Goal: Information Seeking & Learning: Learn about a topic

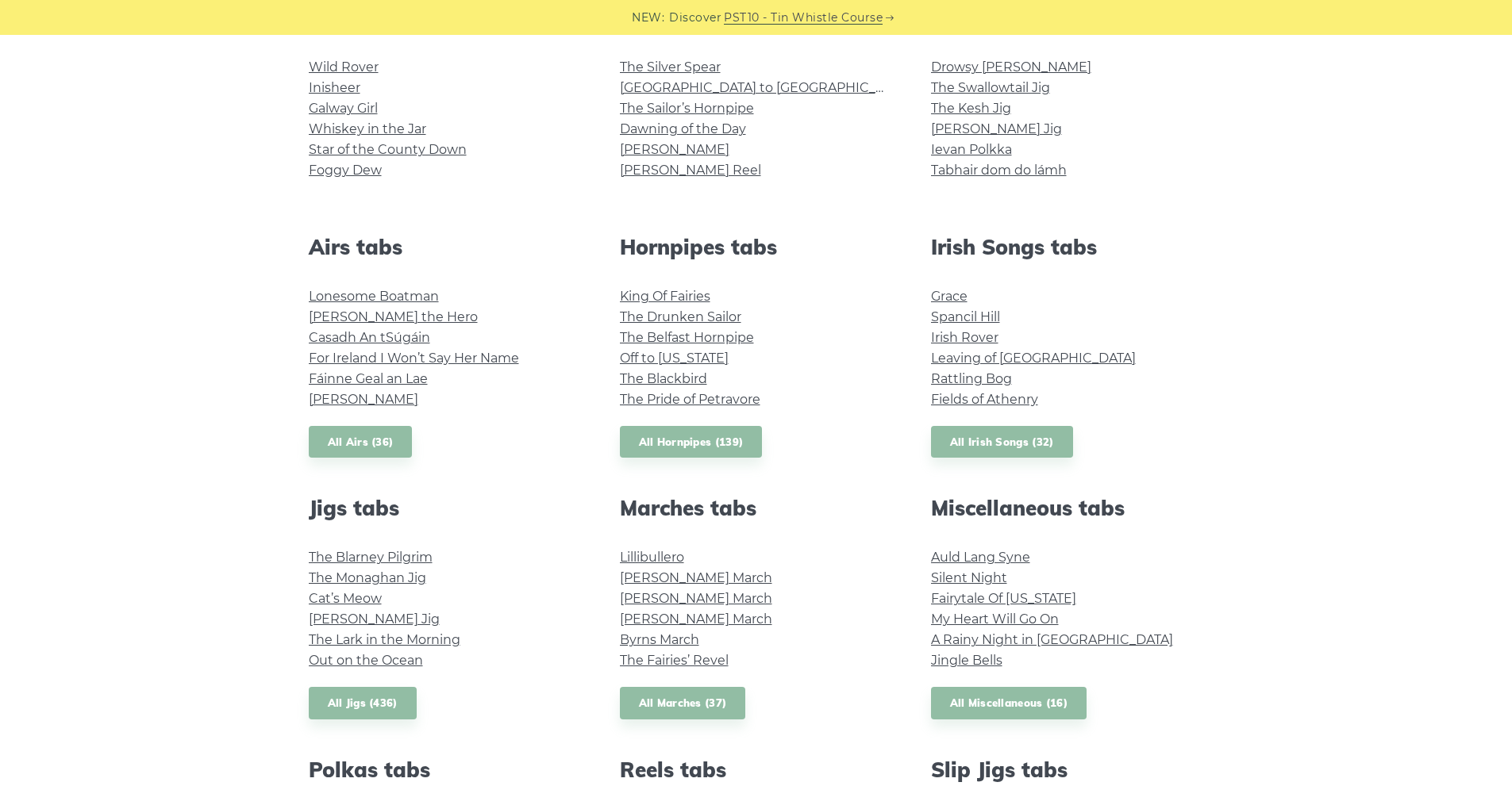
scroll to position [555, 0]
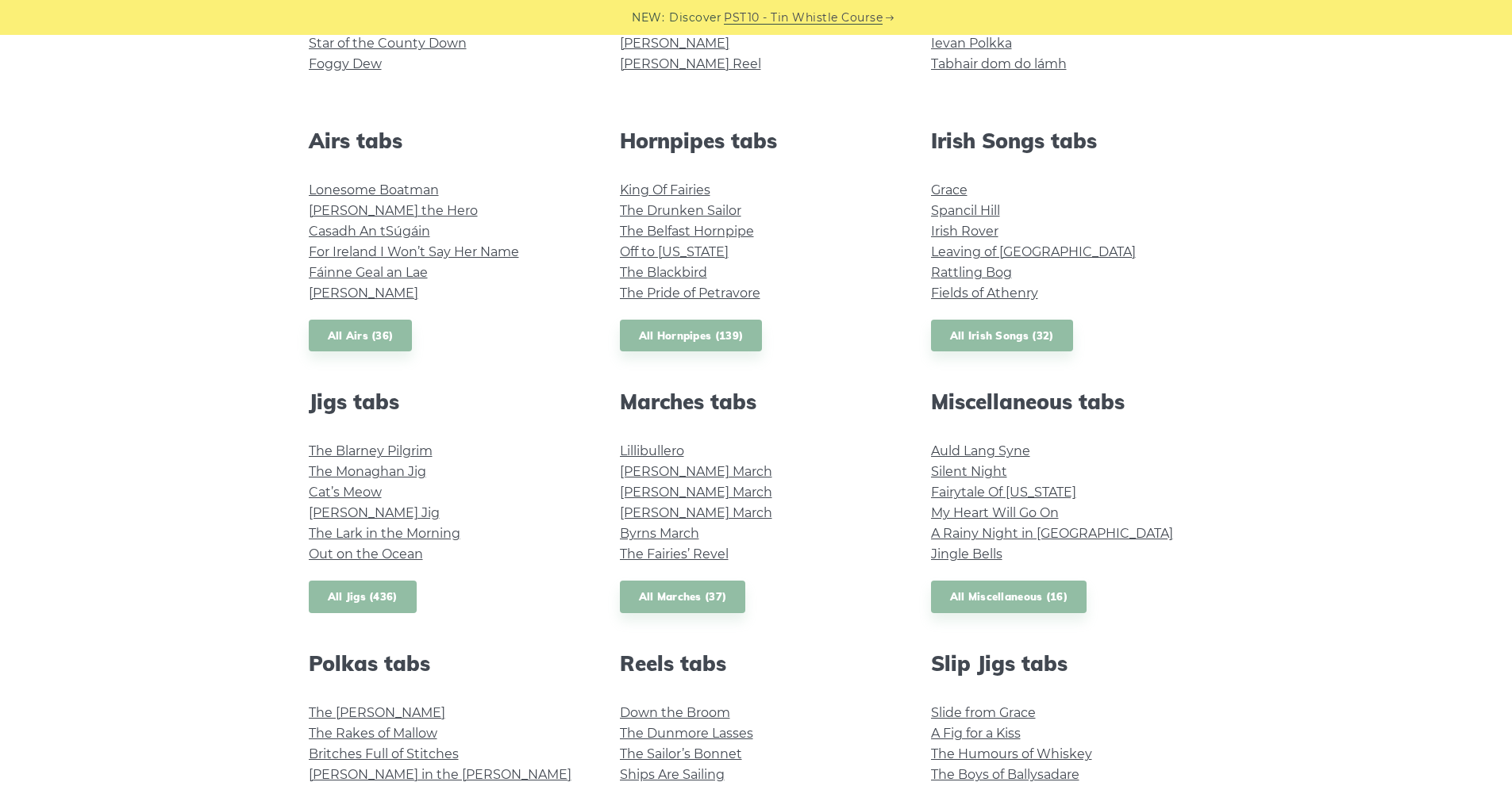
click at [382, 589] on link "All Jigs (436)" at bounding box center [363, 597] width 108 height 33
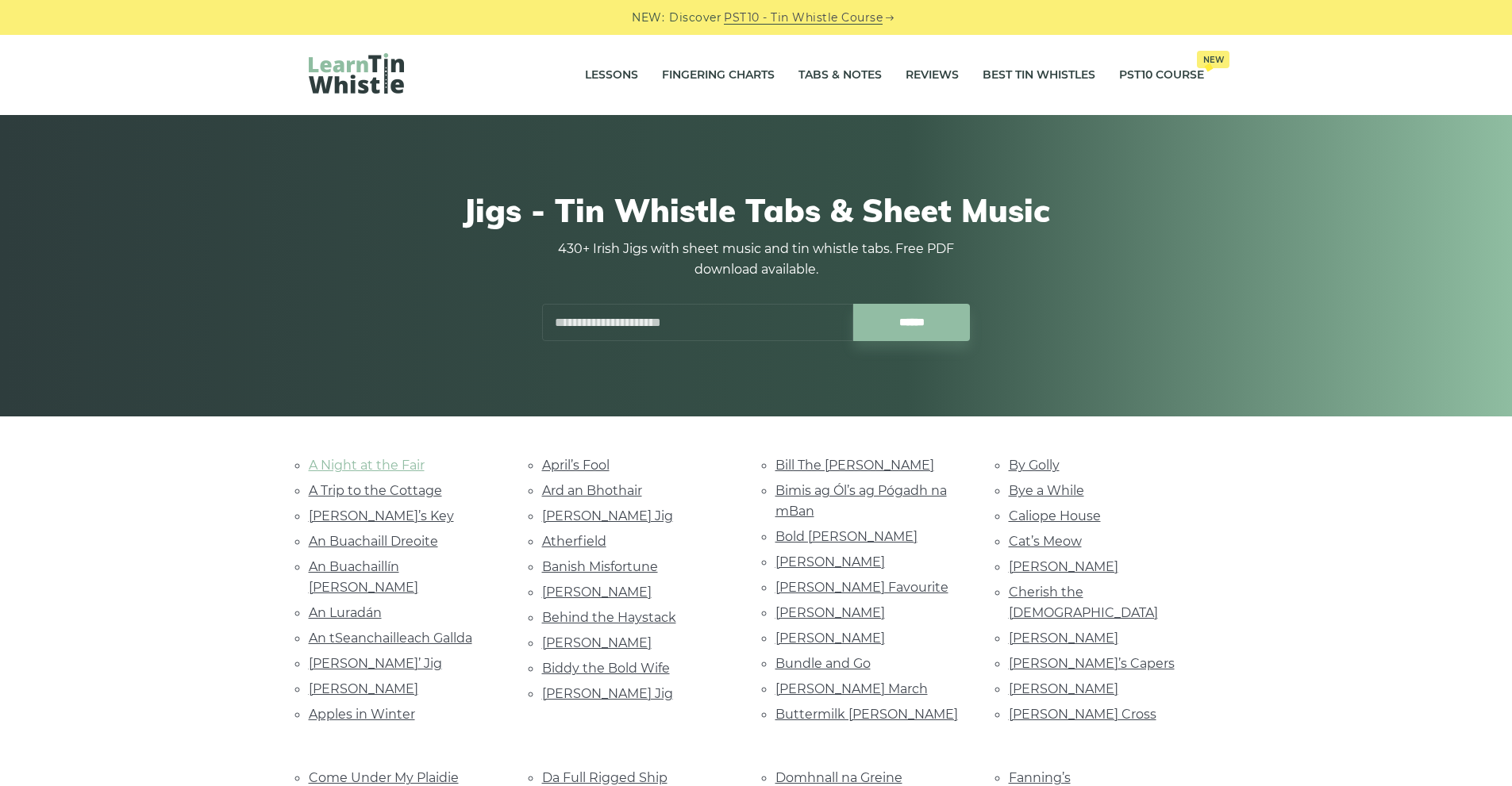
click at [397, 464] on link "A Night at the Fair" at bounding box center [367, 465] width 116 height 15
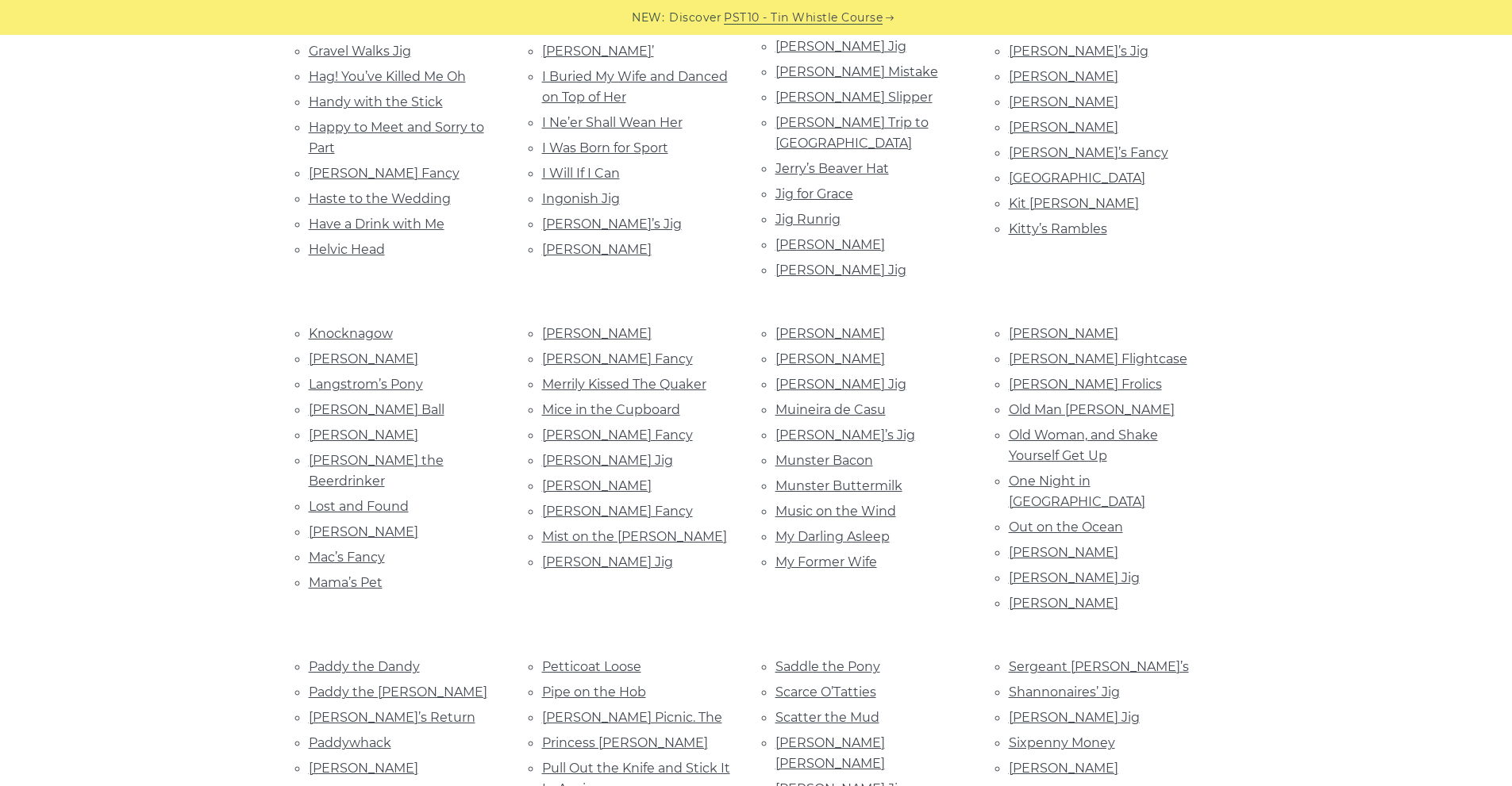
scroll to position [1508, 0]
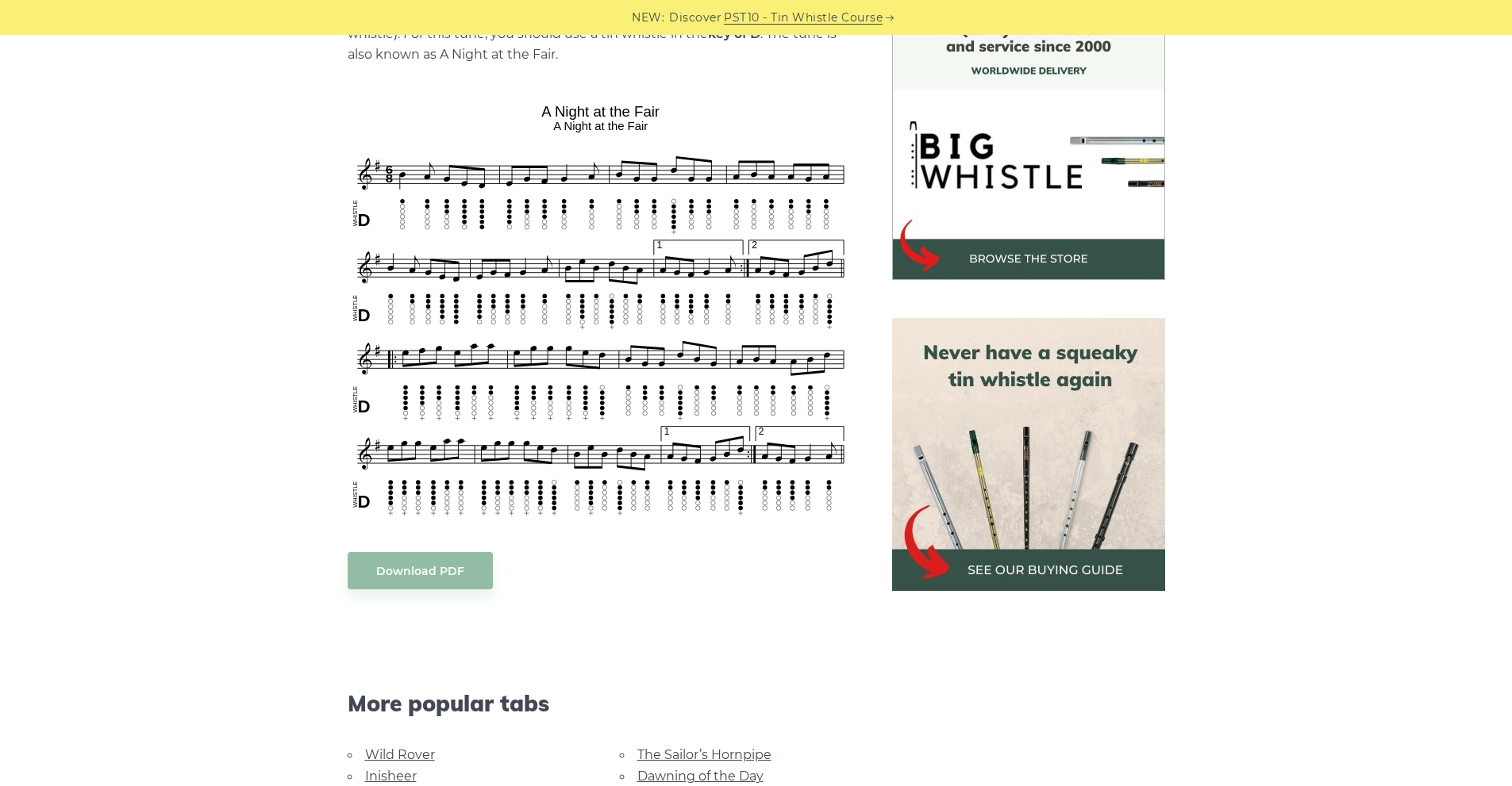
scroll to position [476, 0]
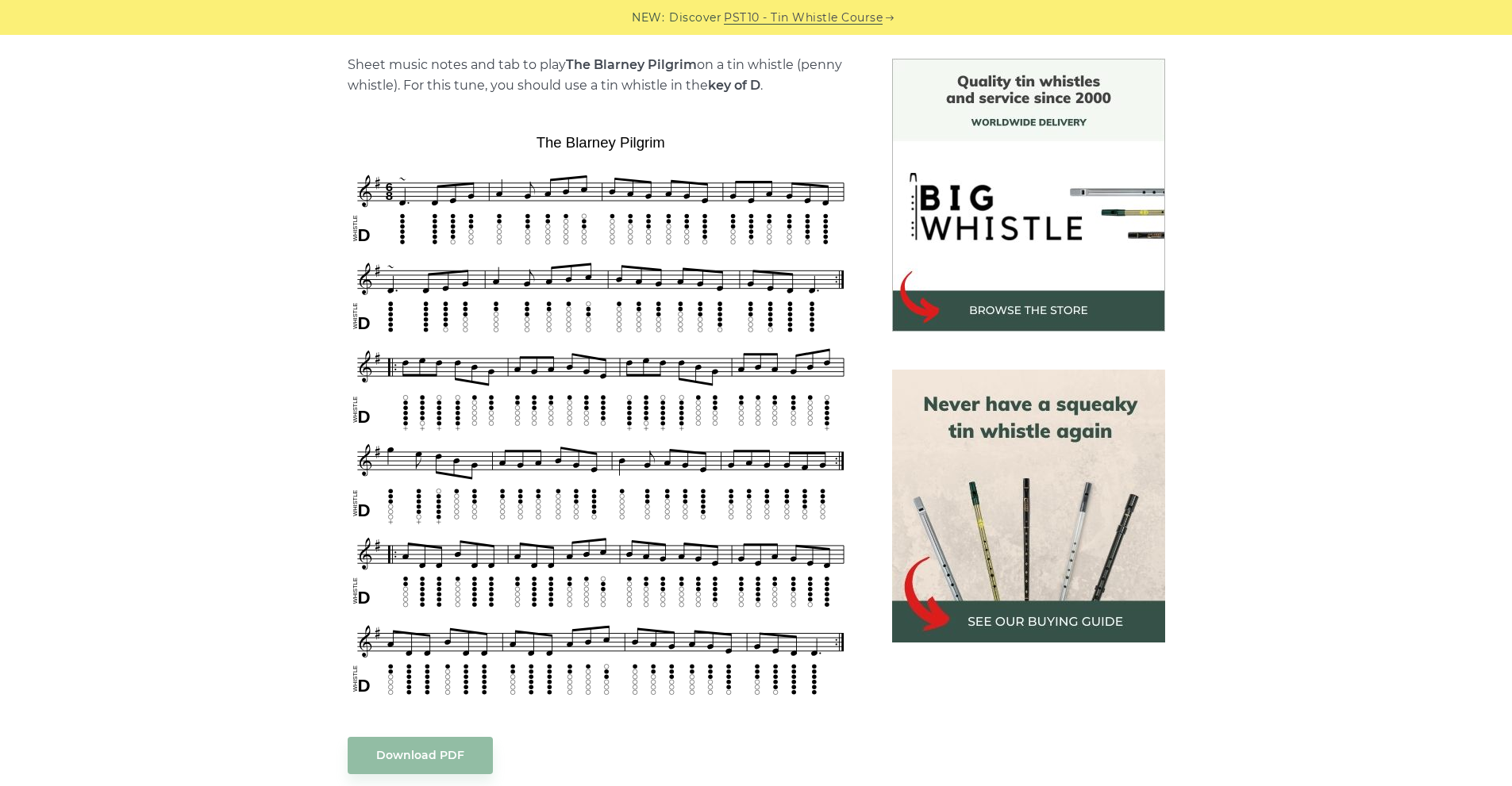
scroll to position [397, 0]
